Goal: Information Seeking & Learning: Learn about a topic

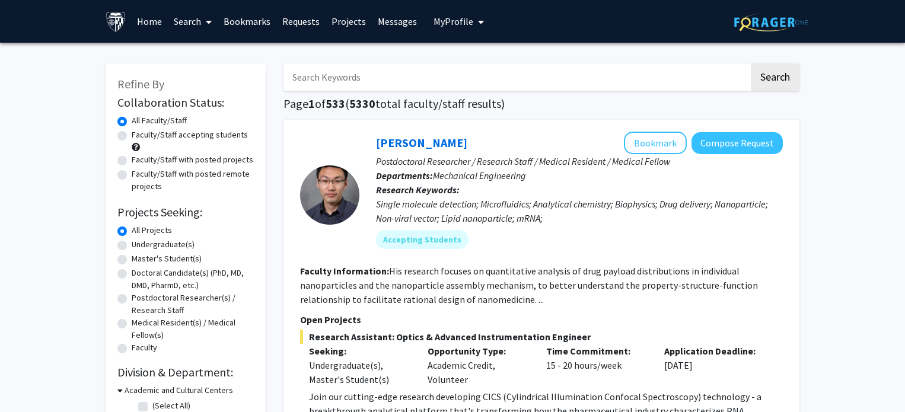
click at [406, 77] on input "Search Keywords" at bounding box center [515, 76] width 465 height 27
click at [190, 133] on label "Faculty/Staff accepting students" at bounding box center [190, 135] width 116 height 12
click at [139, 133] on input "Faculty/Staff accepting students" at bounding box center [136, 133] width 8 height 8
radio input "true"
click at [319, 75] on input "Search Keywords" at bounding box center [515, 76] width 465 height 27
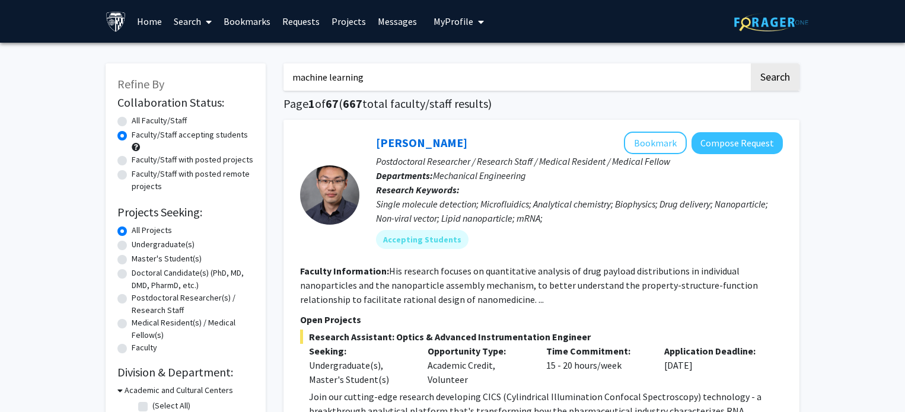
type input "machine learning"
click at [750, 63] on button "Search" at bounding box center [774, 76] width 49 height 27
radio input "true"
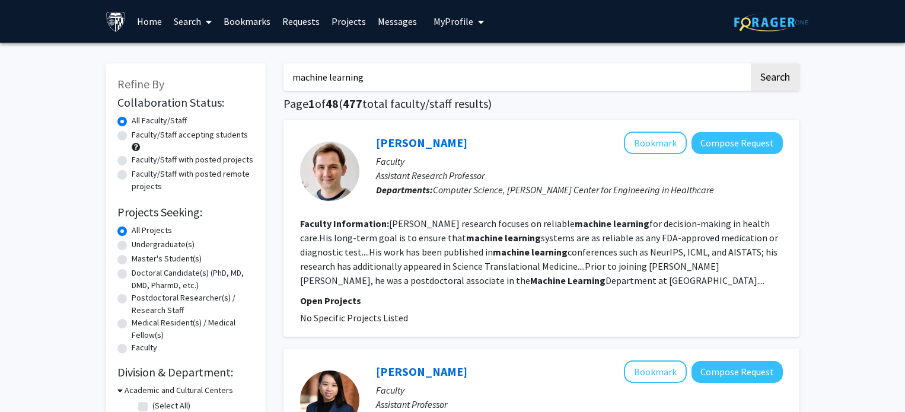
click at [132, 134] on label "Faculty/Staff accepting students" at bounding box center [190, 135] width 116 height 12
click at [132, 134] on input "Faculty/Staff accepting students" at bounding box center [136, 133] width 8 height 8
radio input "true"
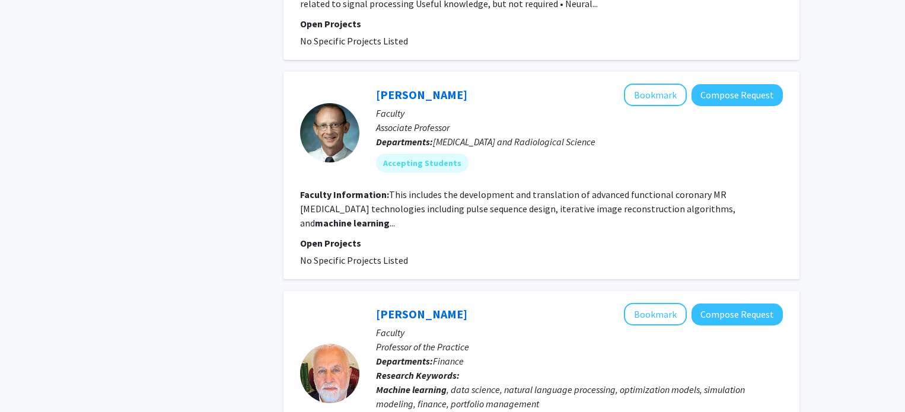
scroll to position [2117, 0]
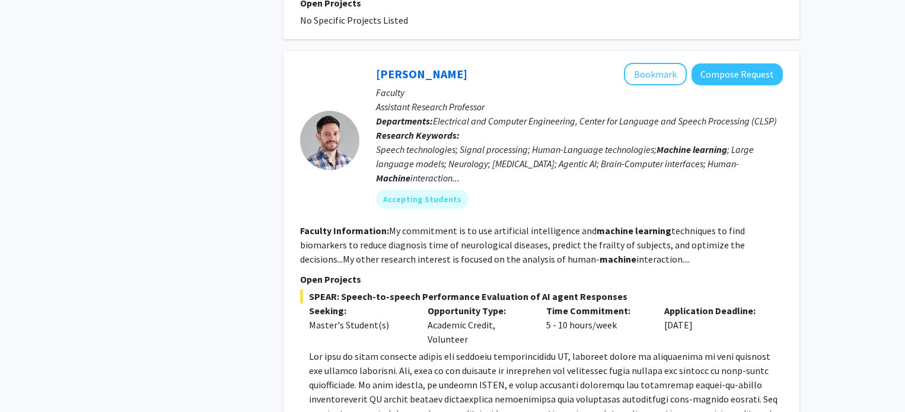
scroll to position [797, 0]
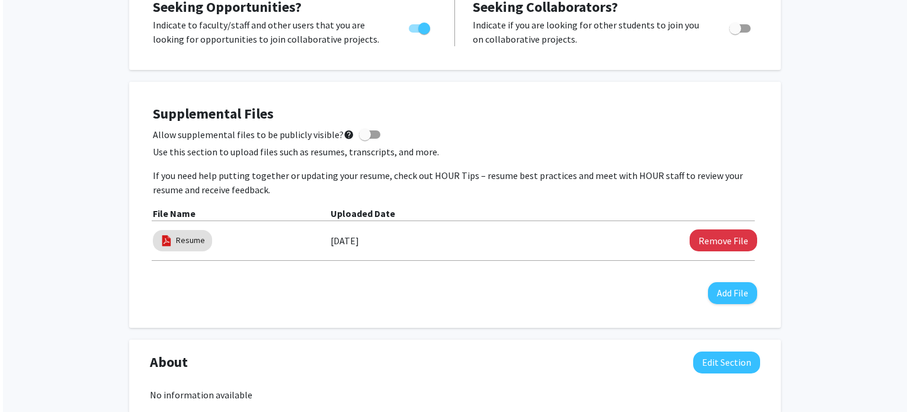
scroll to position [334, 0]
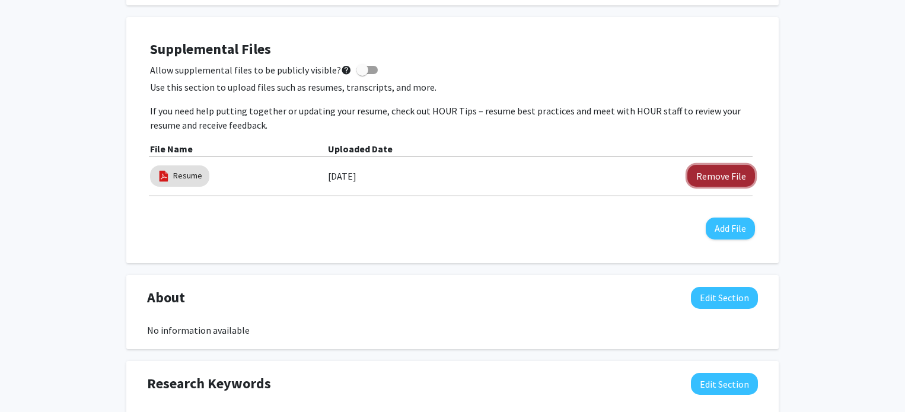
click at [737, 176] on button "Remove File" at bounding box center [721, 176] width 68 height 22
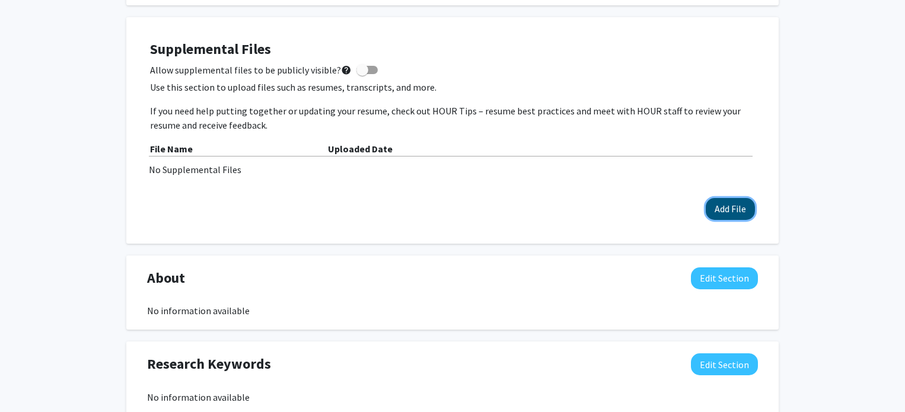
click at [732, 213] on button "Add File" at bounding box center [729, 209] width 49 height 22
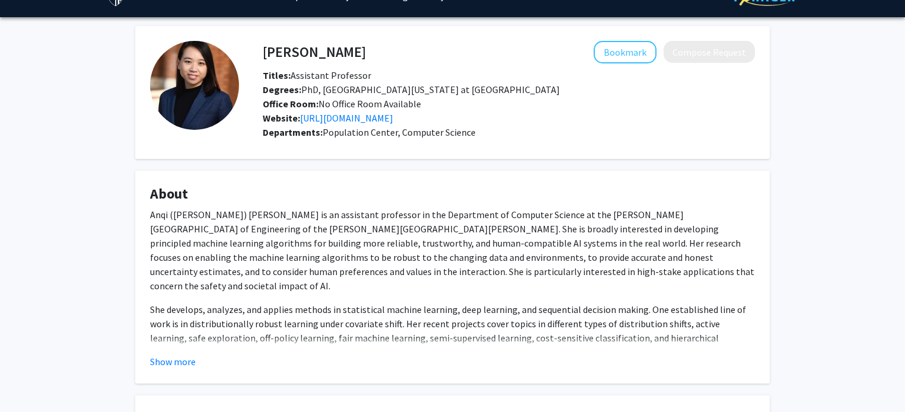
scroll to position [26, 0]
click at [393, 121] on link "https://anqiliu-ai.github.io/#about" at bounding box center [346, 117] width 93 height 12
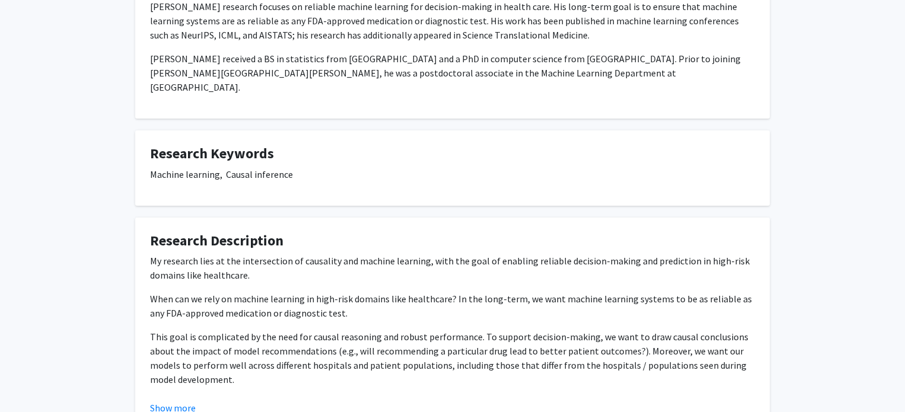
scroll to position [272, 0]
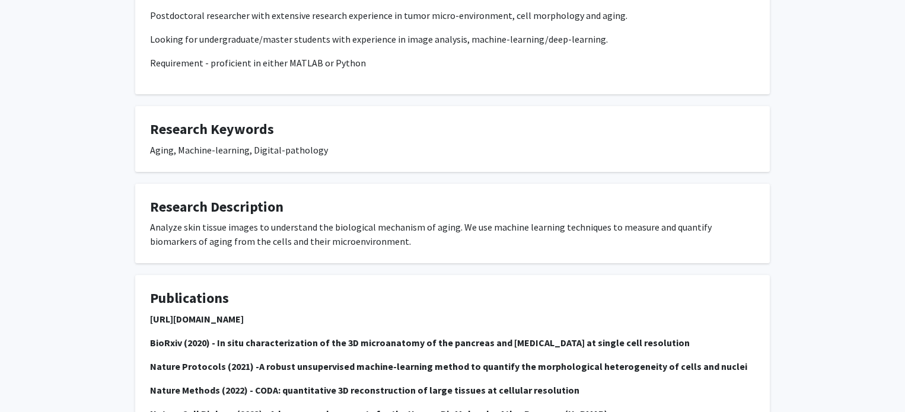
scroll to position [295, 0]
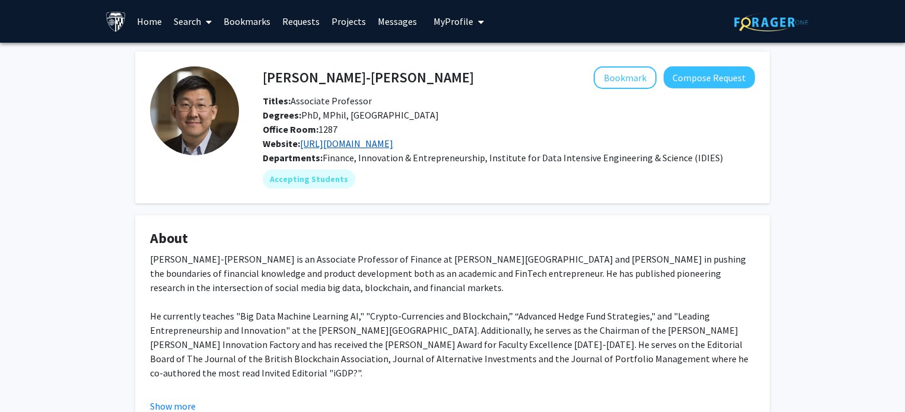
click at [335, 146] on link "https://sokat.com/" at bounding box center [346, 144] width 93 height 12
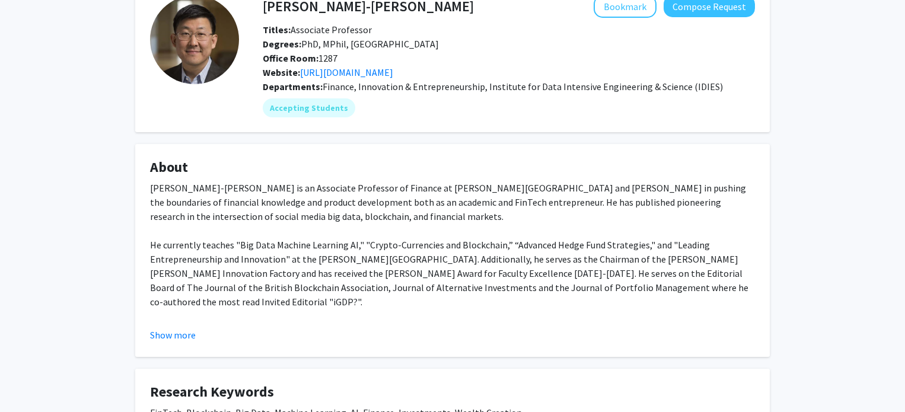
scroll to position [72, 0]
click at [188, 330] on button "Show more" at bounding box center [173, 334] width 46 height 14
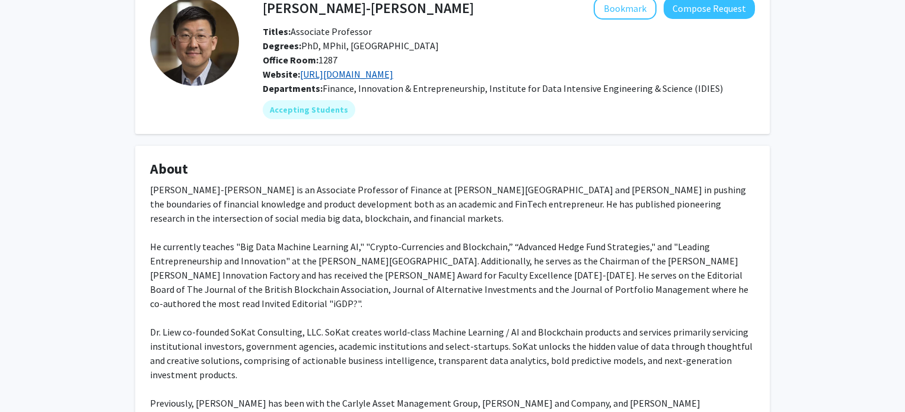
scroll to position [0, 0]
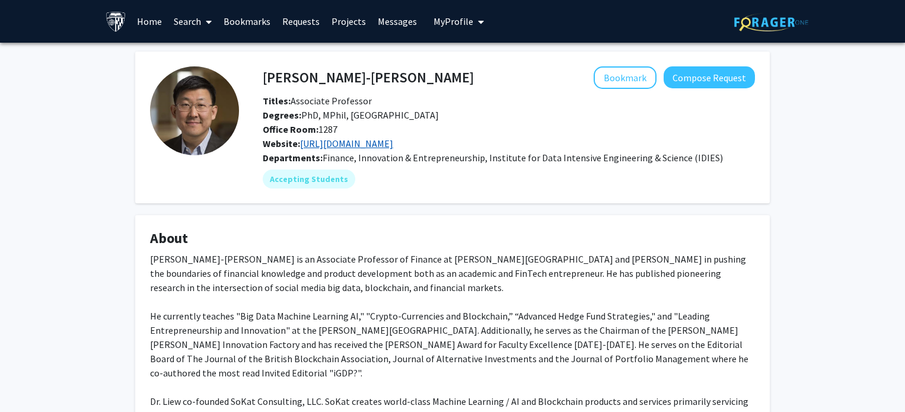
click at [332, 142] on link "https://sokat.com/" at bounding box center [346, 144] width 93 height 12
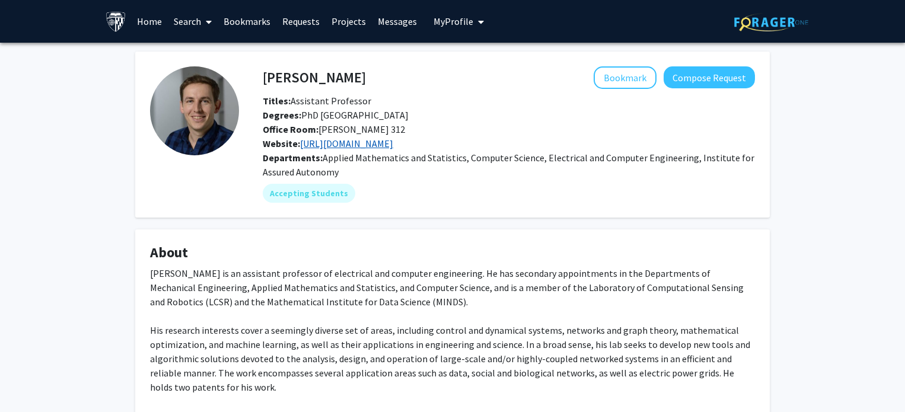
click at [385, 140] on link "[URL][DOMAIN_NAME]" at bounding box center [346, 144] width 93 height 12
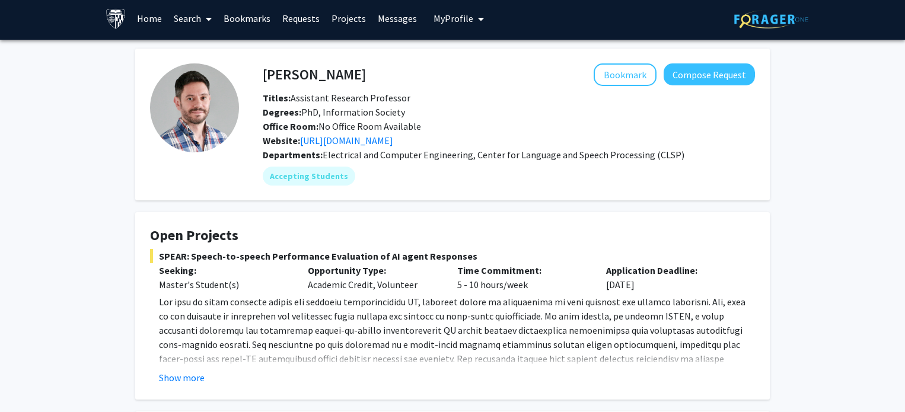
scroll to position [7, 0]
